Goal: Find specific page/section: Find specific page/section

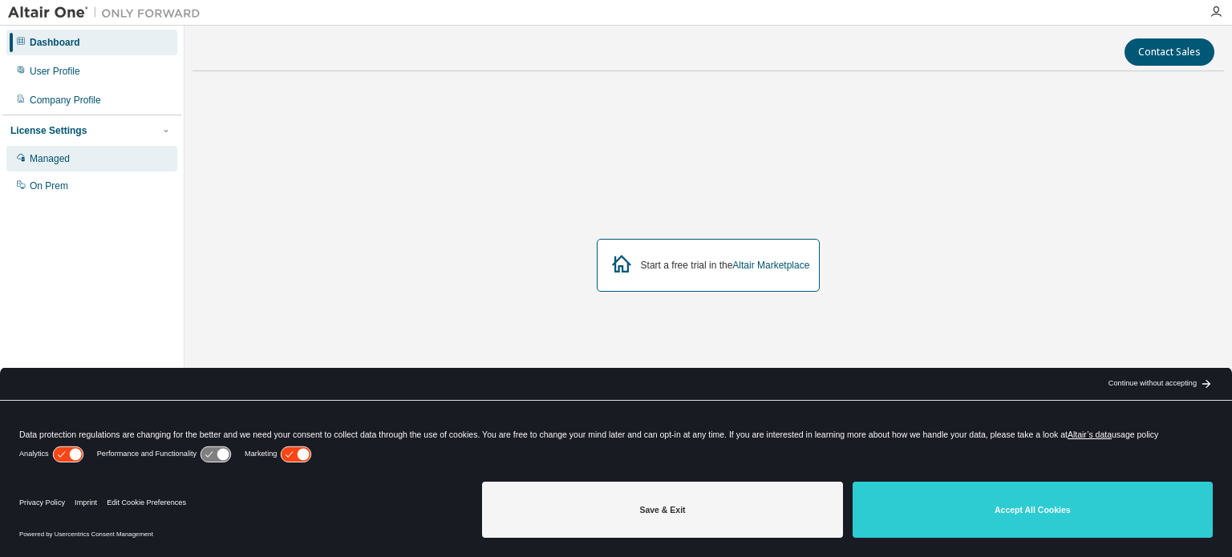
click at [46, 162] on div "Managed" at bounding box center [50, 158] width 40 height 13
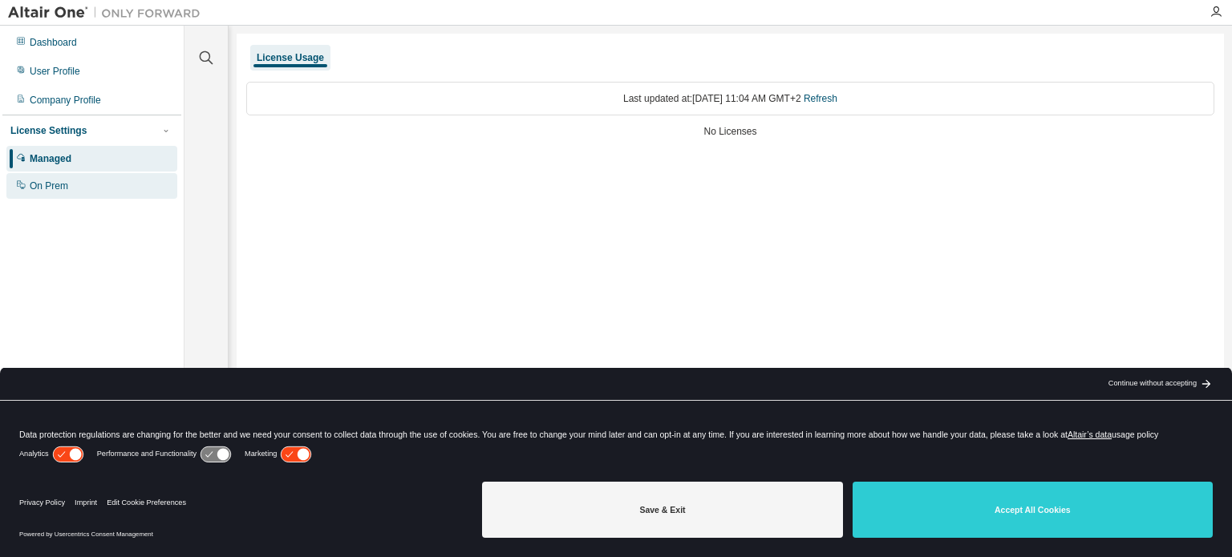
click at [55, 186] on div "On Prem" at bounding box center [49, 186] width 38 height 13
